Goal: Complete application form: Complete application form

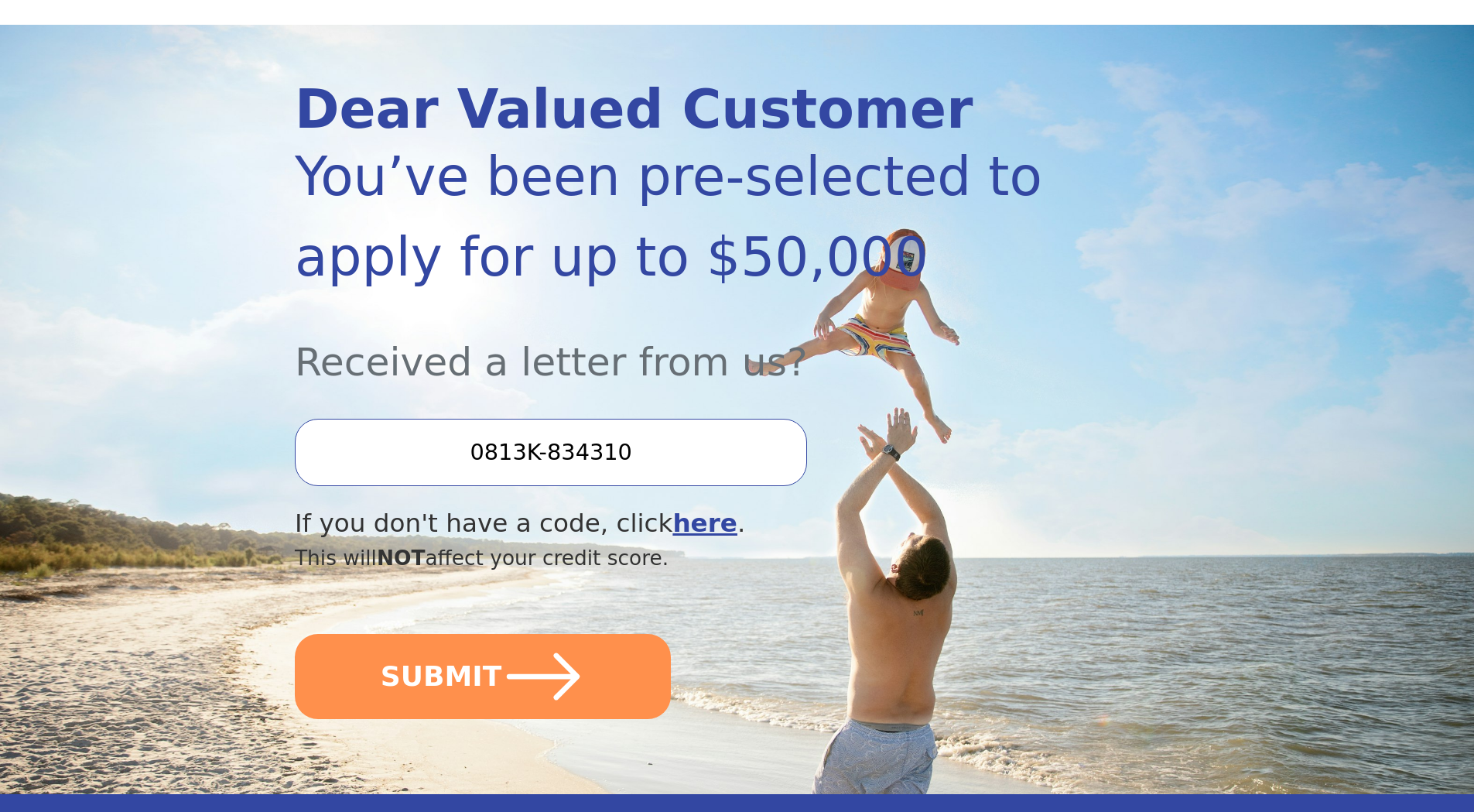
scroll to position [155, 0]
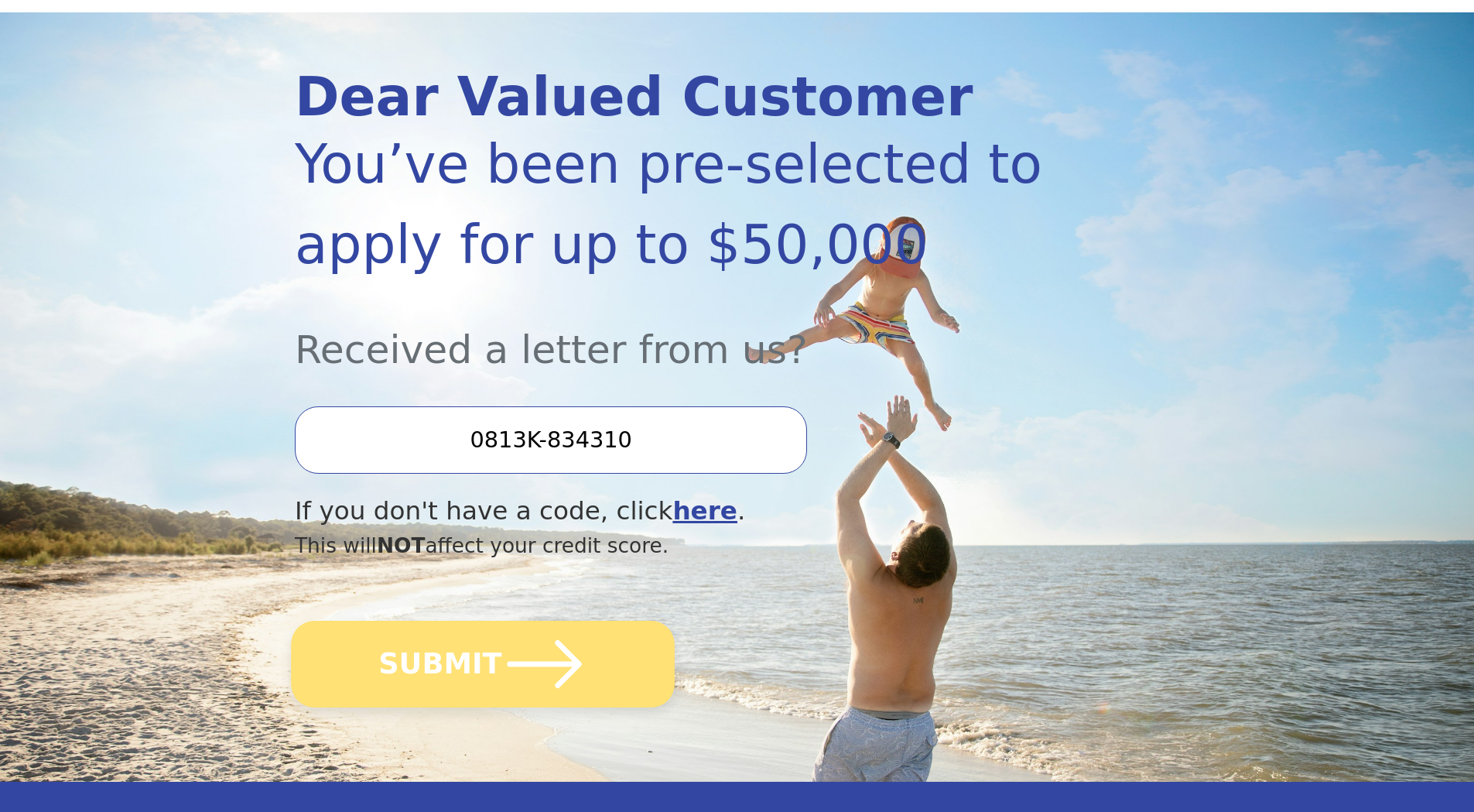
click at [473, 652] on button "SUBMIT" at bounding box center [483, 664] width 383 height 87
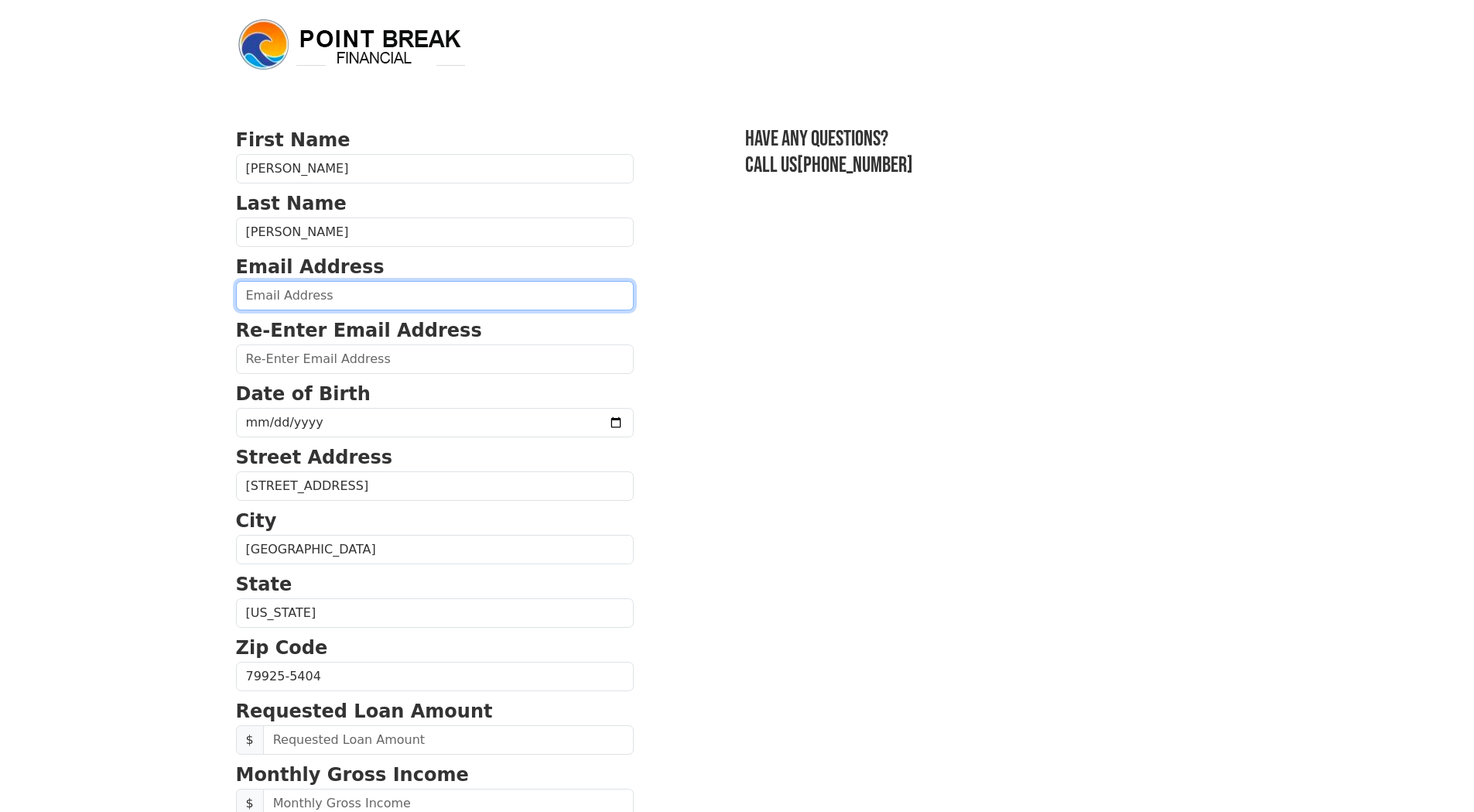
click at [383, 298] on input "email" at bounding box center [435, 295] width 398 height 29
type input "lopezgallardo@hotmail.com"
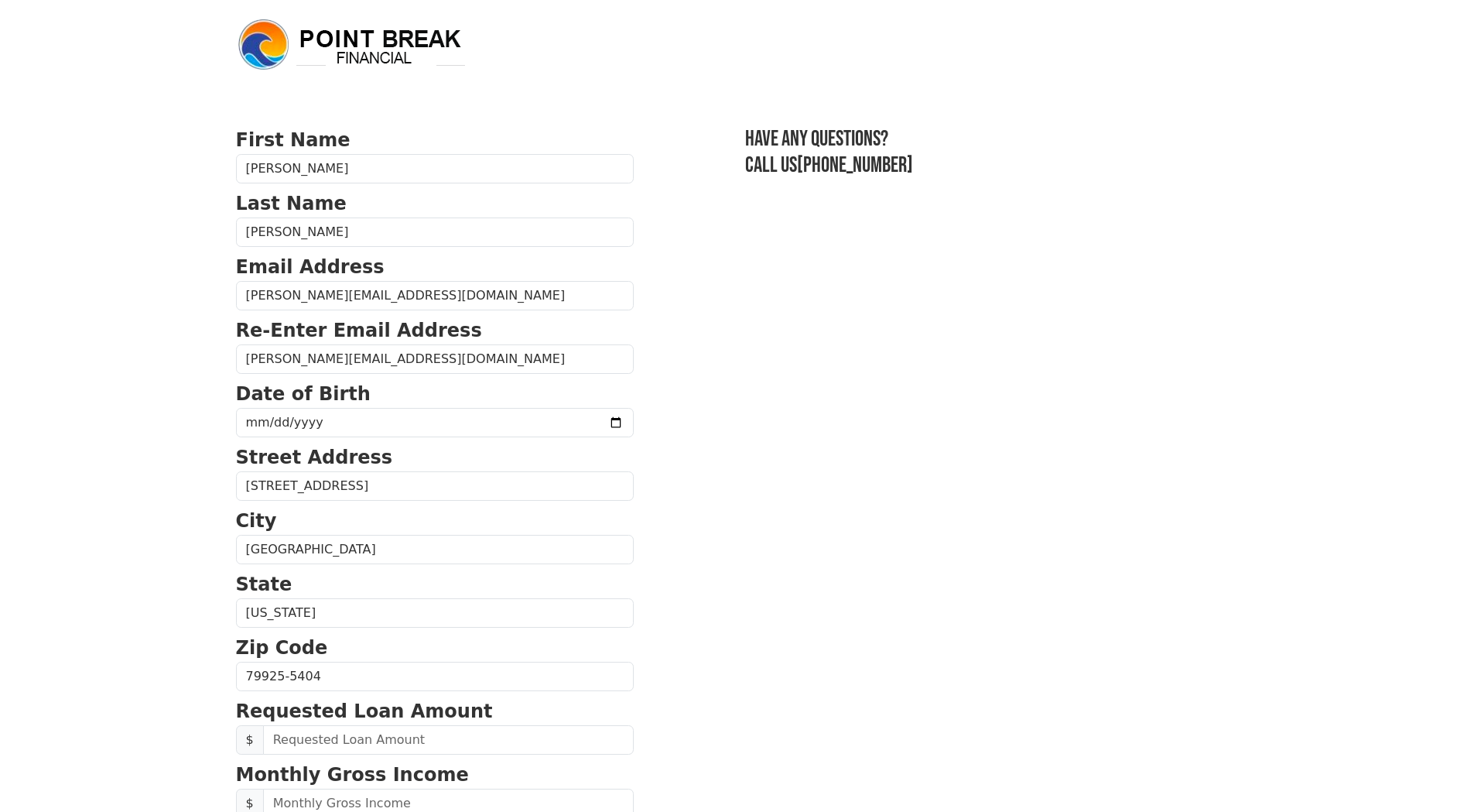
type input "(915) 832-1515"
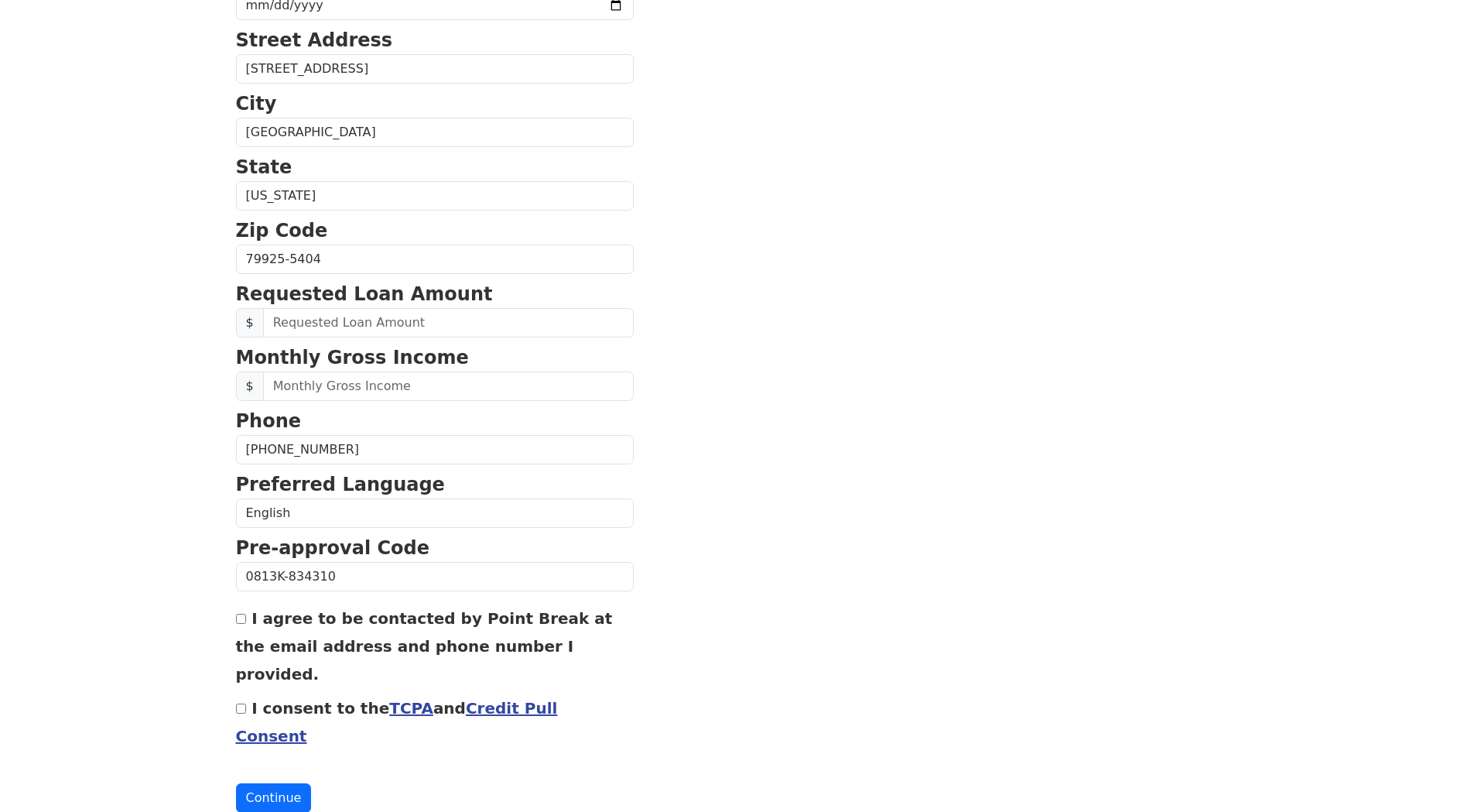
scroll to position [420, 0]
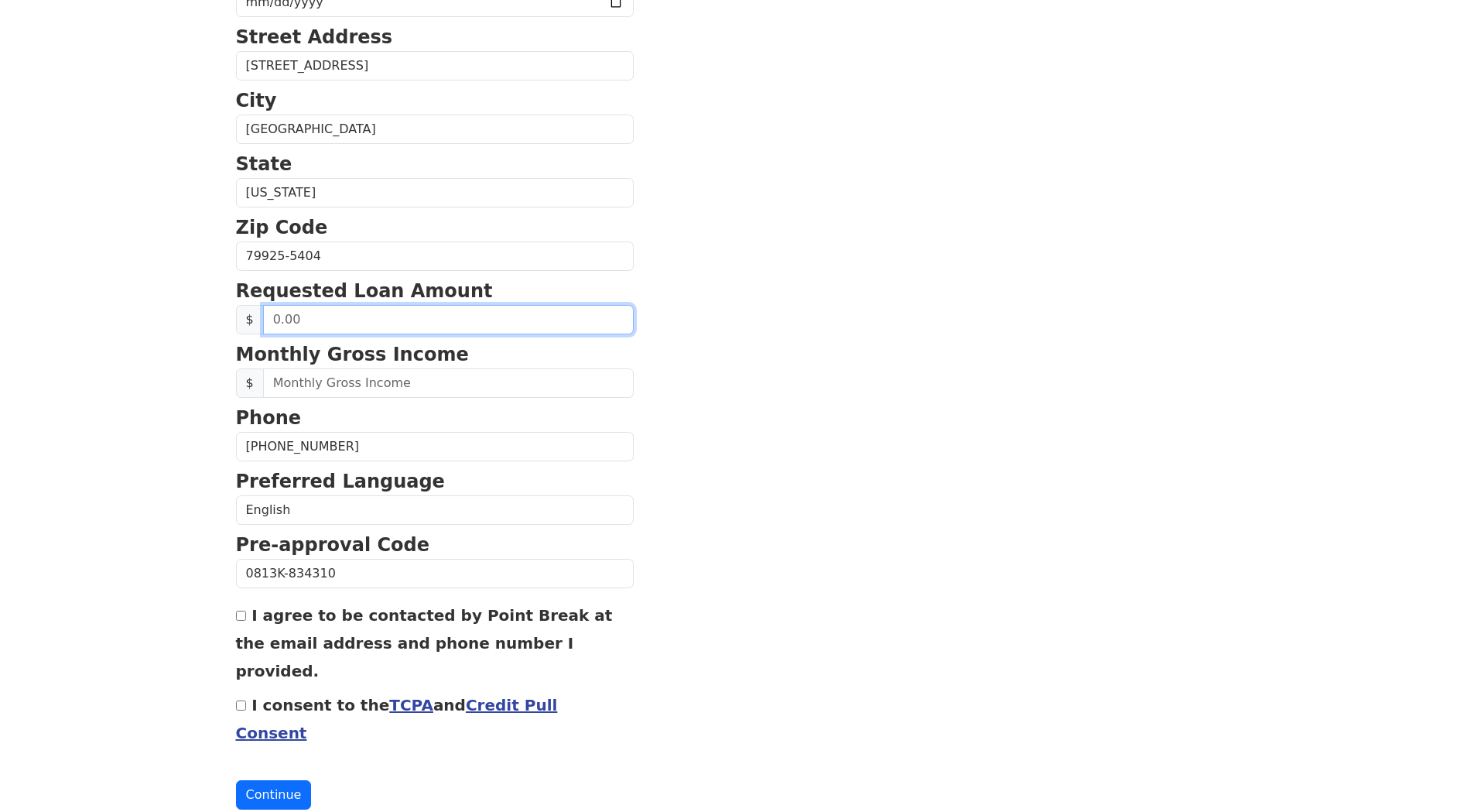
click at [395, 321] on input "text" at bounding box center [448, 319] width 371 height 29
type input "40,000.00"
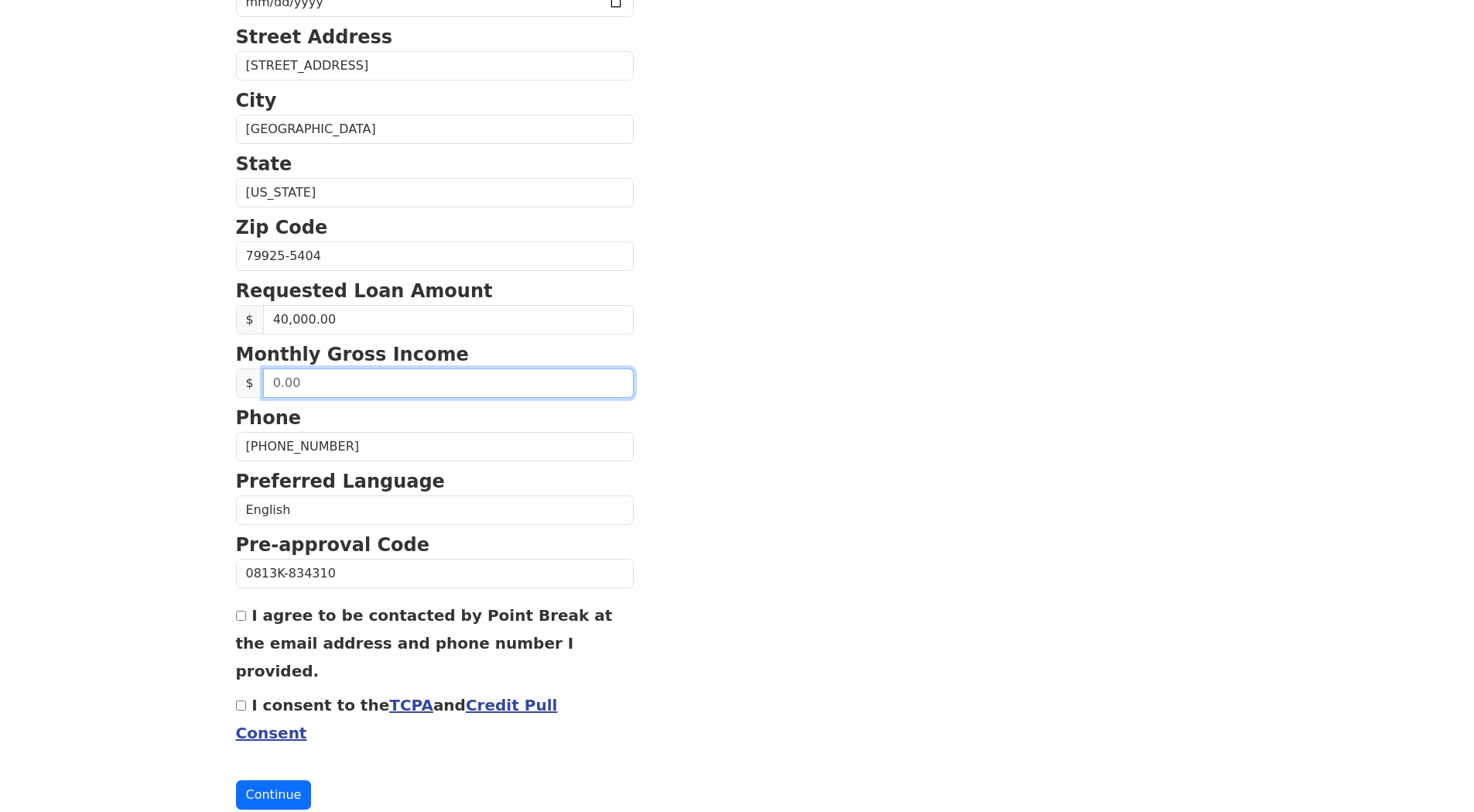
click at [411, 383] on input "text" at bounding box center [448, 383] width 371 height 29
type input "4,500.00"
click at [243, 616] on input "I agree to be contacted by Point Break at the email address and phone number I …" at bounding box center [241, 616] width 10 height 10
checkbox input "true"
click at [239, 700] on input "I consent to the TCPA and Credit Pull Consent" at bounding box center [241, 705] width 10 height 10
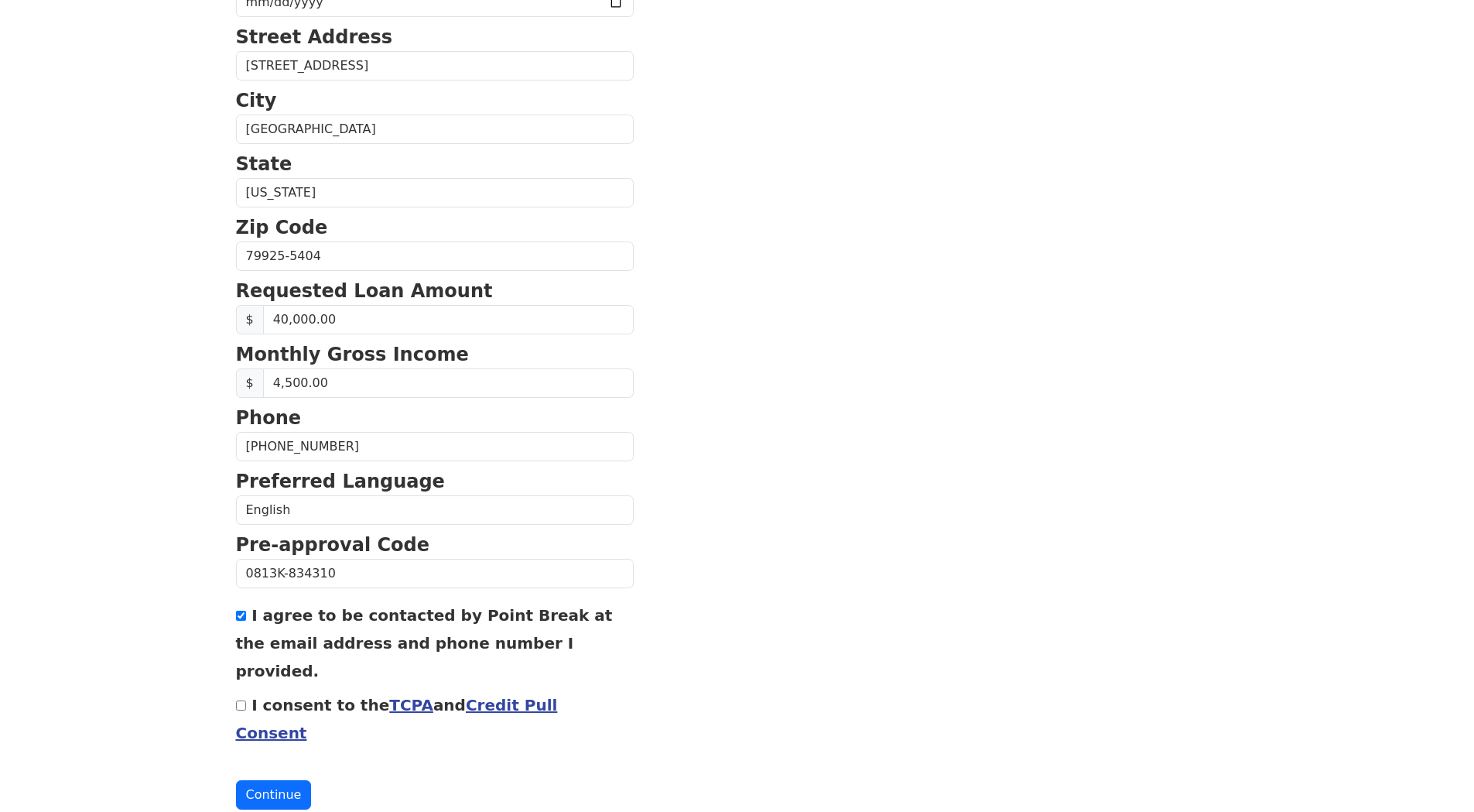
checkbox input "true"
click at [267, 780] on button "Continue" at bounding box center [274, 794] width 76 height 29
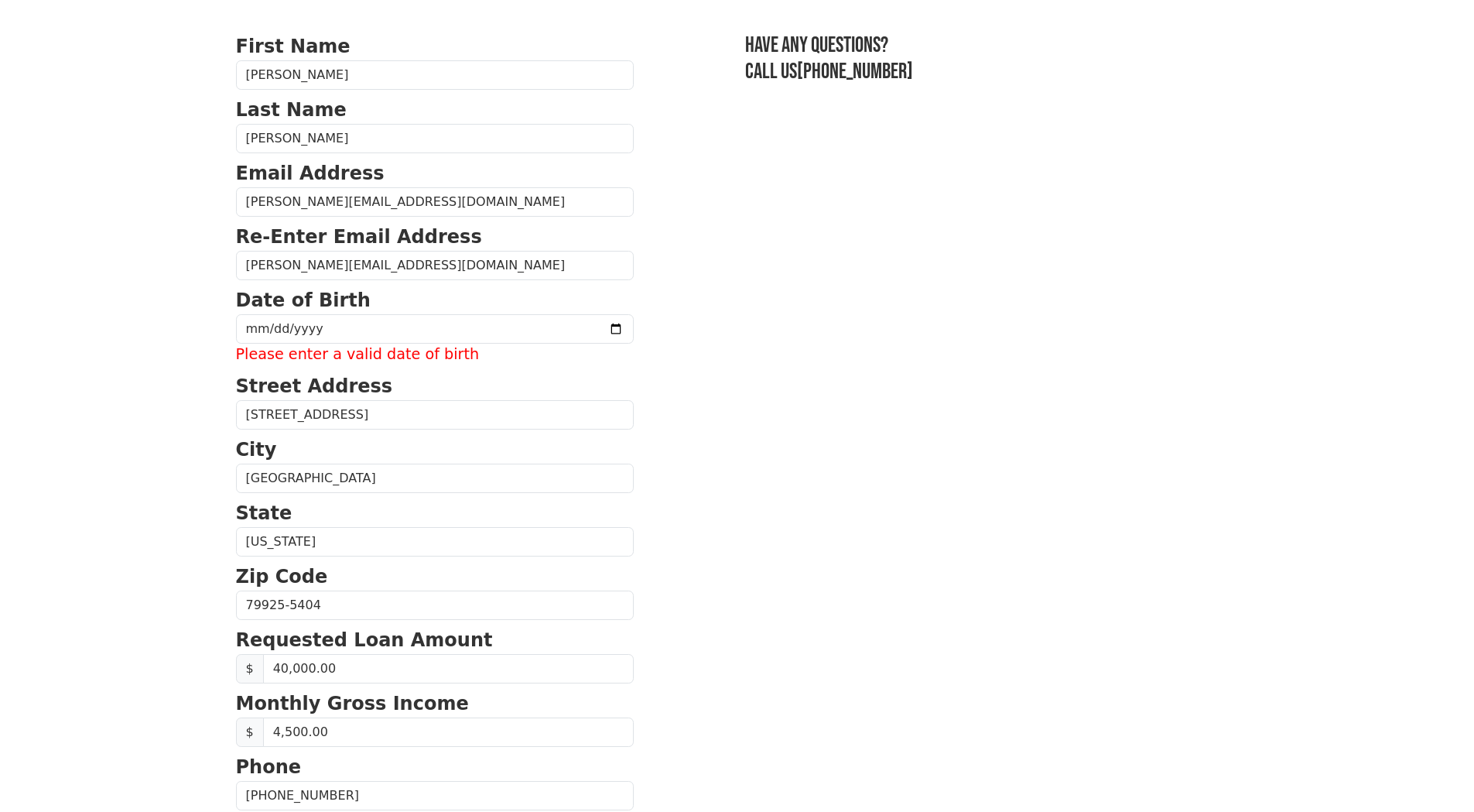
scroll to position [0, 0]
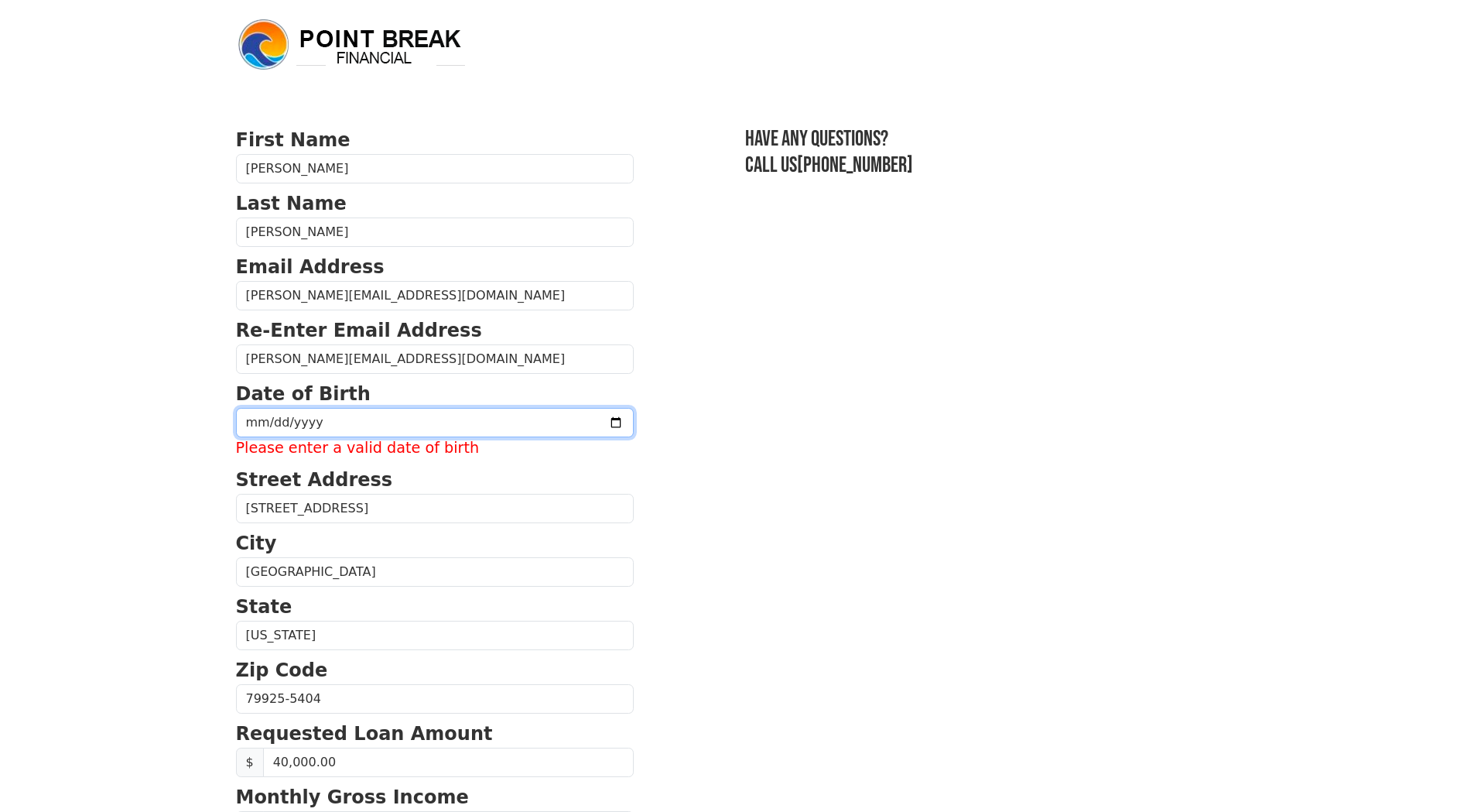
click at [316, 415] on input "date" at bounding box center [435, 422] width 398 height 29
type input "1962-11-21"
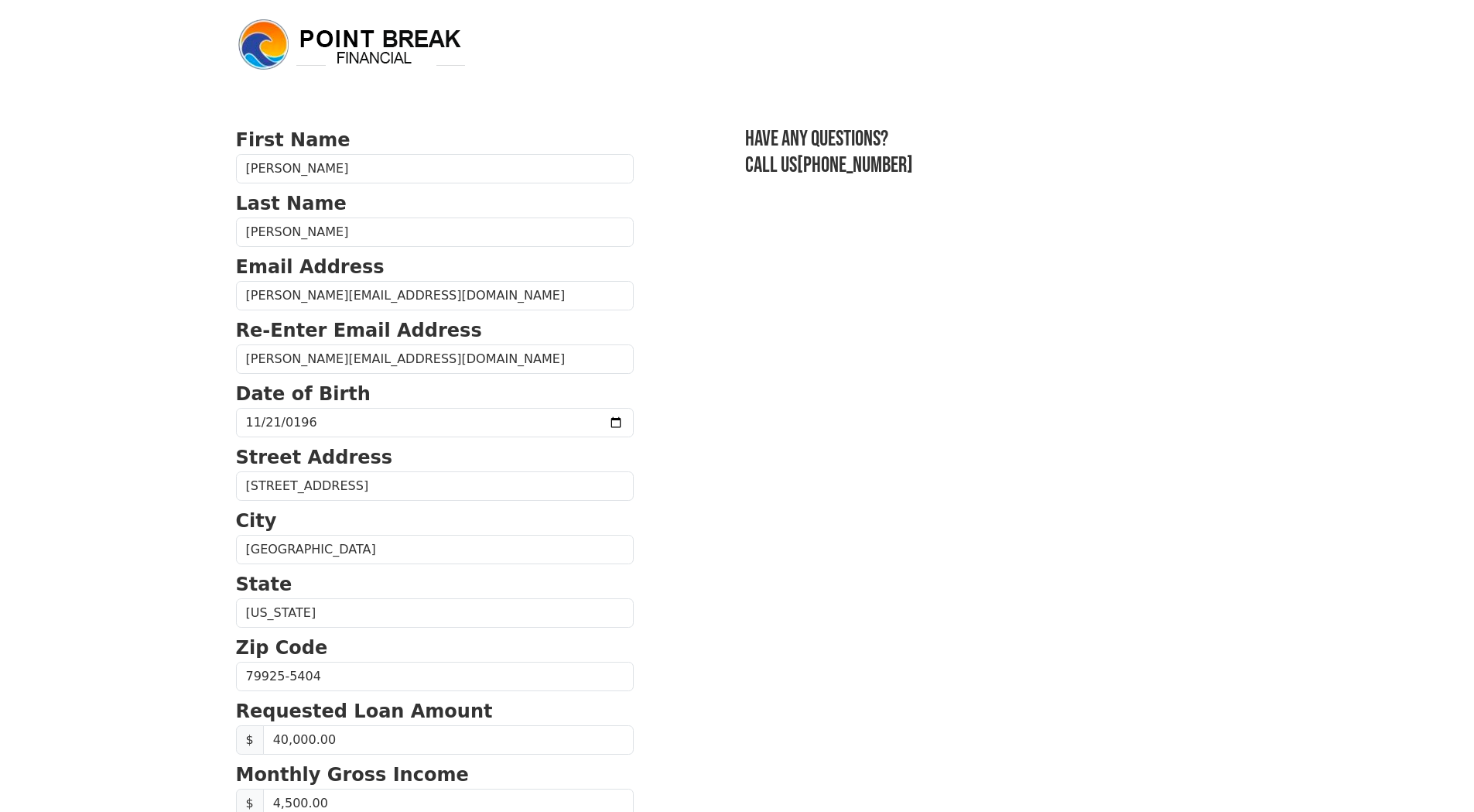
click at [507, 460] on p "Street Address" at bounding box center [435, 457] width 398 height 28
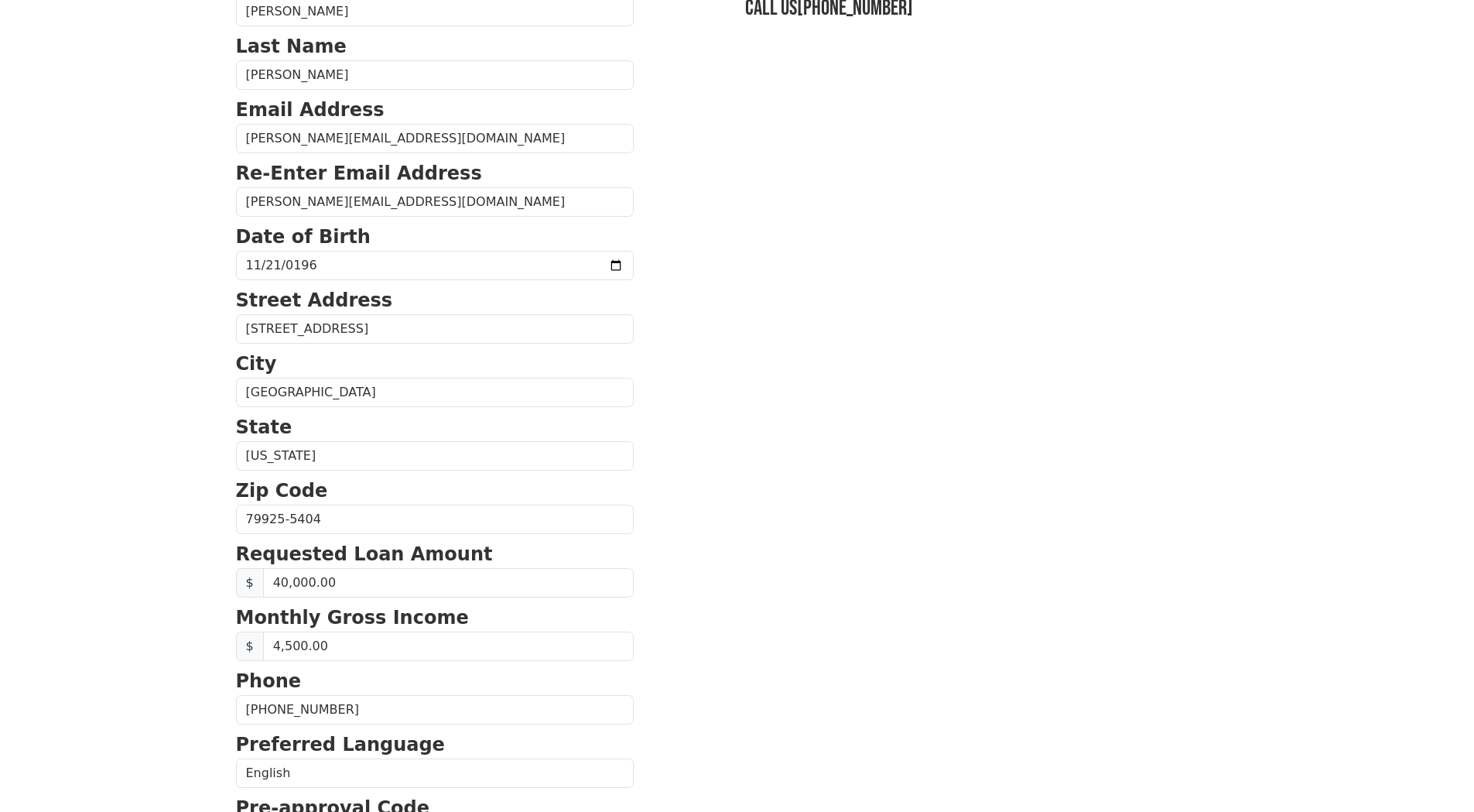
scroll to position [420, 0]
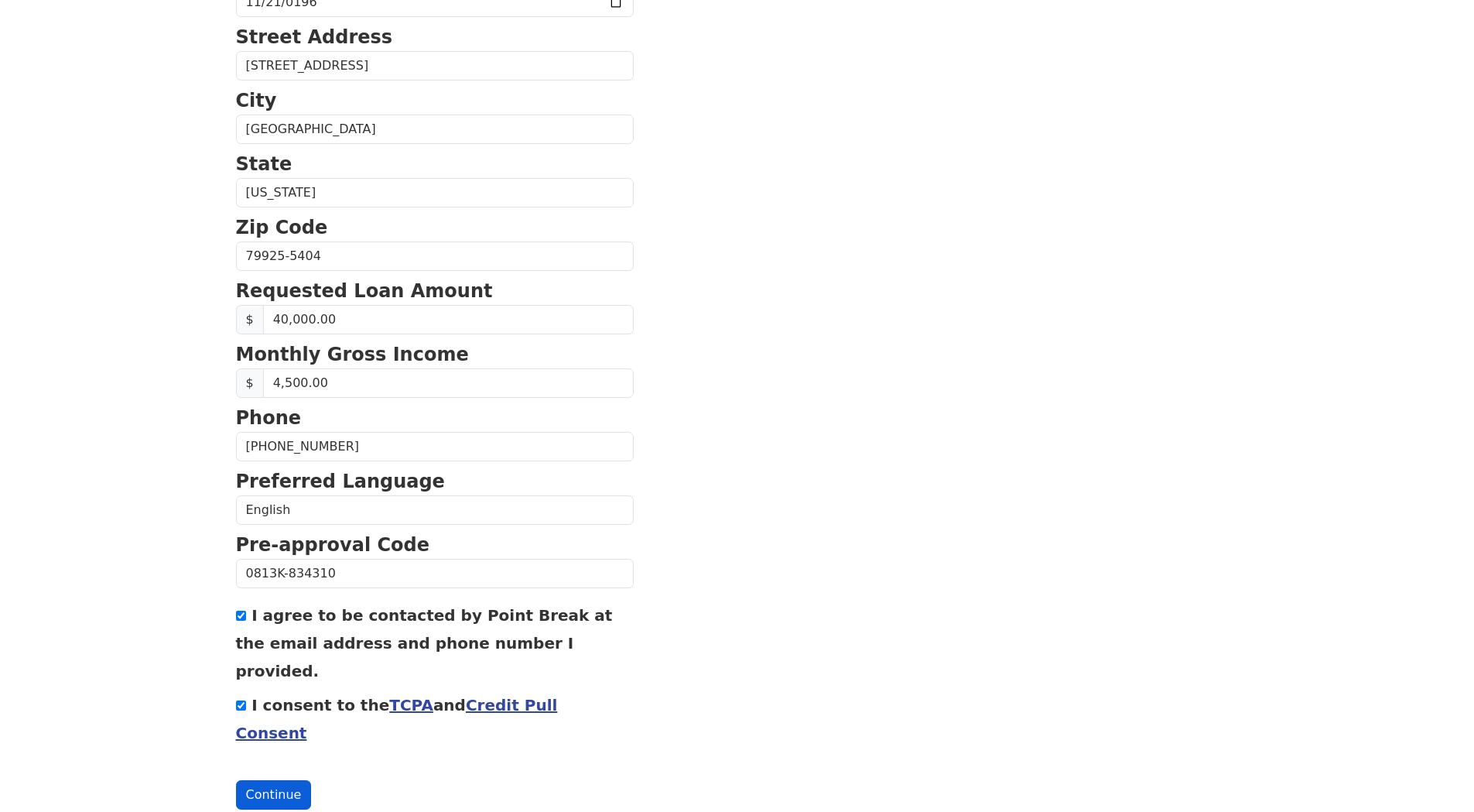
click at [274, 780] on button "Continue" at bounding box center [274, 794] width 76 height 29
